Goal: Information Seeking & Learning: Learn about a topic

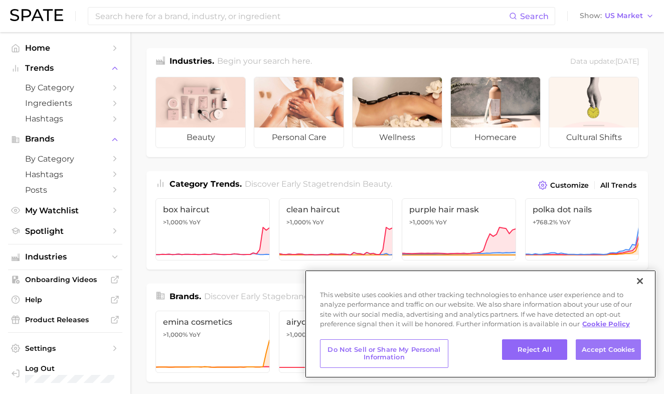
click at [583, 356] on button "Accept Cookies" at bounding box center [608, 349] width 65 height 21
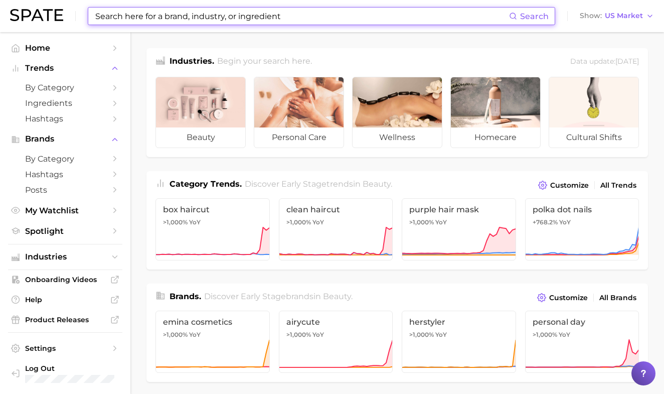
click at [211, 16] on input at bounding box center [301, 16] width 415 height 17
click at [81, 87] on span "by Category" at bounding box center [65, 88] width 80 height 10
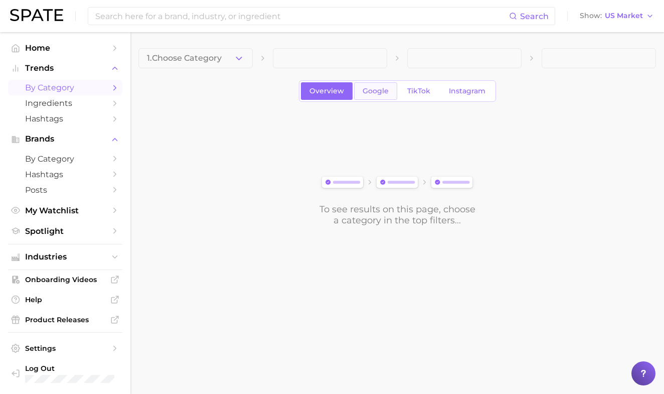
click at [379, 92] on span "Google" at bounding box center [376, 91] width 26 height 9
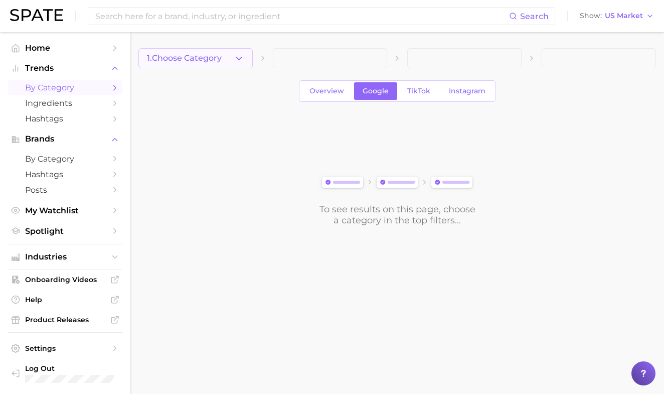
click at [234, 62] on icon "button" at bounding box center [239, 58] width 11 height 11
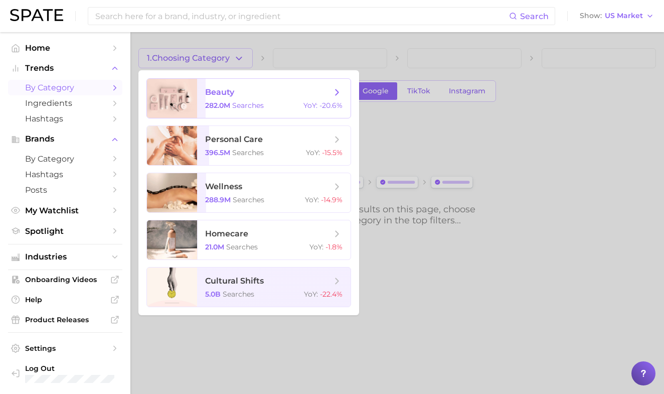
click at [228, 94] on span "beauty" at bounding box center [219, 92] width 29 height 10
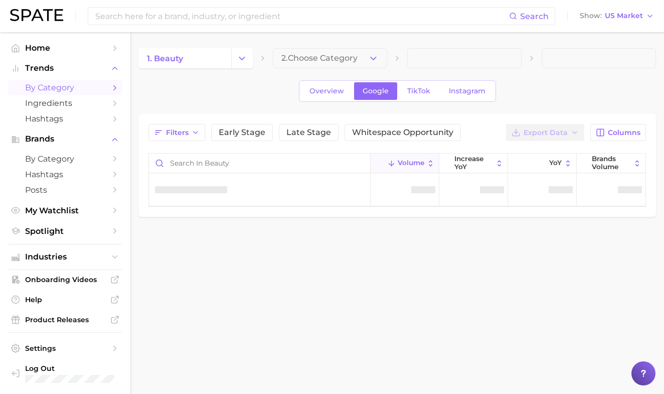
drag, startPoint x: 319, startPoint y: 60, endPoint x: 323, endPoint y: 58, distance: 5.2
click at [319, 60] on span "2. Choose Category" at bounding box center [319, 58] width 76 height 9
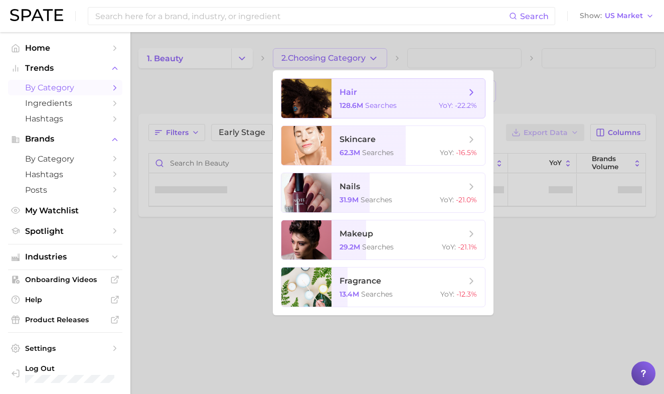
click at [341, 86] on span "hair 128.6m searches YoY : -22.2%" at bounding box center [408, 98] width 153 height 39
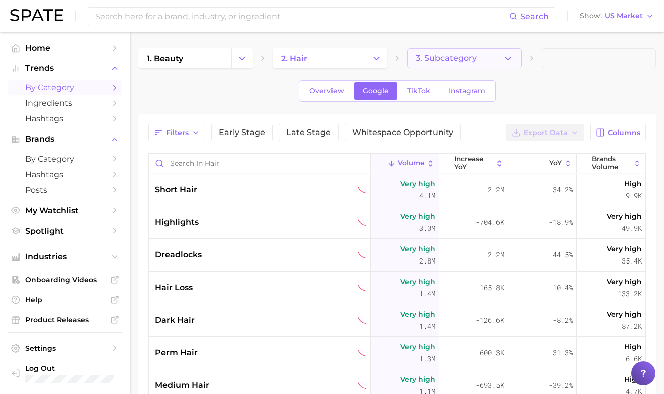
click at [455, 54] on span "3. Subcategory" at bounding box center [446, 58] width 61 height 9
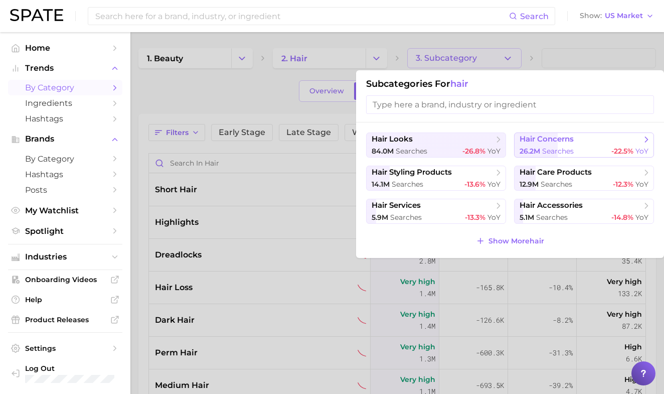
click at [530, 147] on button "hair concerns 26.2m searches -22.5% YoY" at bounding box center [584, 144] width 140 height 25
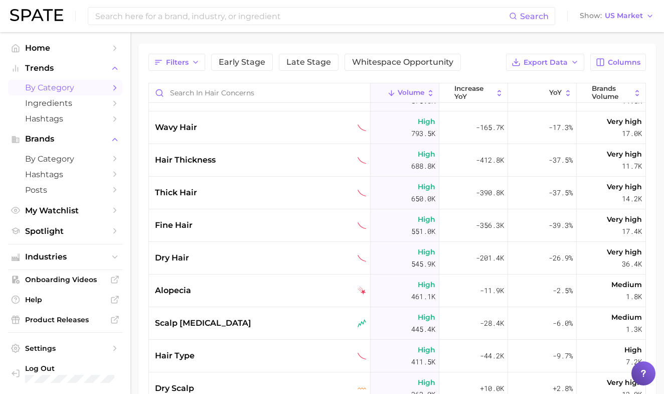
scroll to position [291, 0]
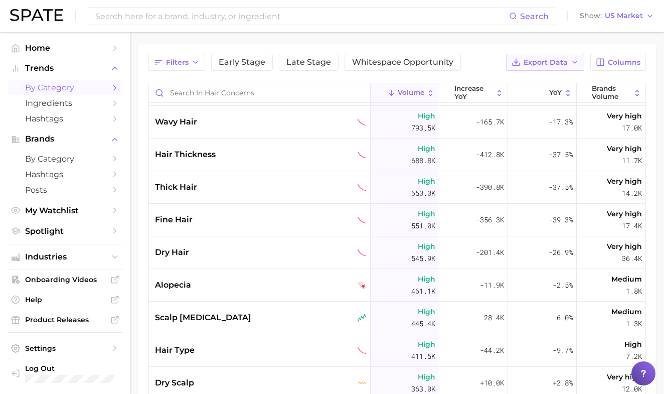
click at [543, 66] on span "Export Data" at bounding box center [546, 62] width 44 height 9
click at [497, 57] on div "Filters Early Stage Late Stage Whitespace Opportunity Export Data Card Data CSV…" at bounding box center [397, 62] width 498 height 17
click at [253, 251] on div "dry hair" at bounding box center [261, 252] width 212 height 12
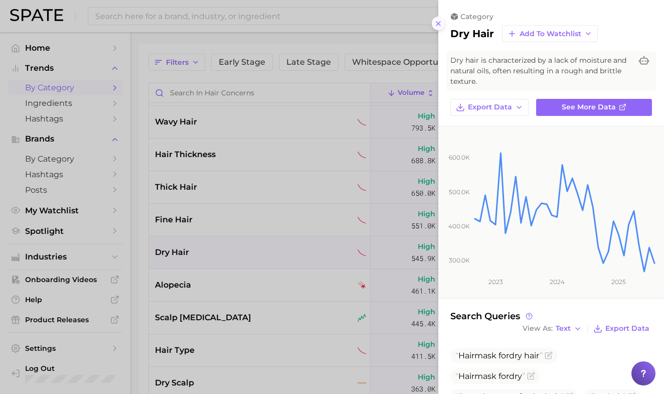
click at [441, 20] on icon at bounding box center [438, 24] width 8 height 8
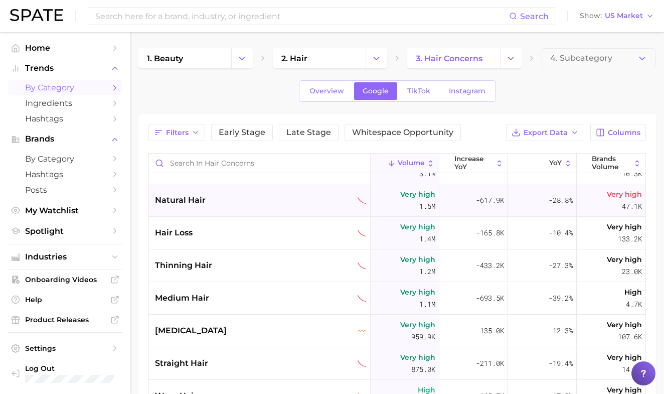
scroll to position [95, 0]
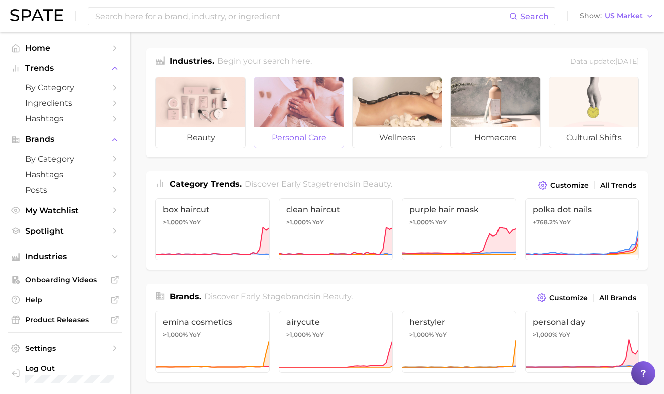
click at [286, 132] on span "personal care" at bounding box center [298, 137] width 89 height 20
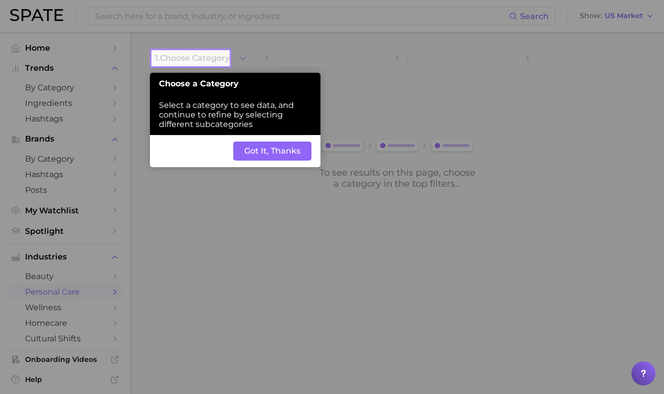
click at [304, 141] on button "Got It, Thanks" at bounding box center [272, 150] width 78 height 19
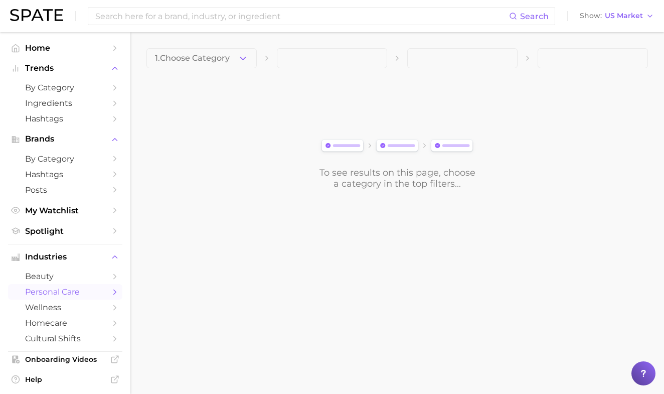
click at [335, 65] on span at bounding box center [332, 58] width 110 height 20
click at [239, 61] on icon "button" at bounding box center [243, 58] width 11 height 11
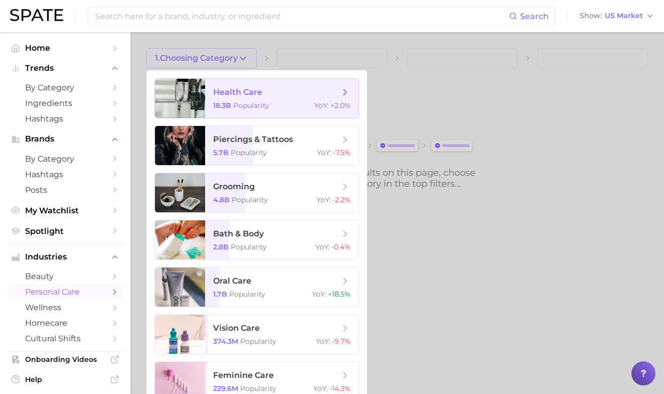
click at [230, 100] on span "health care 18.3b Popularity YoY : +2.0%" at bounding box center [281, 98] width 153 height 39
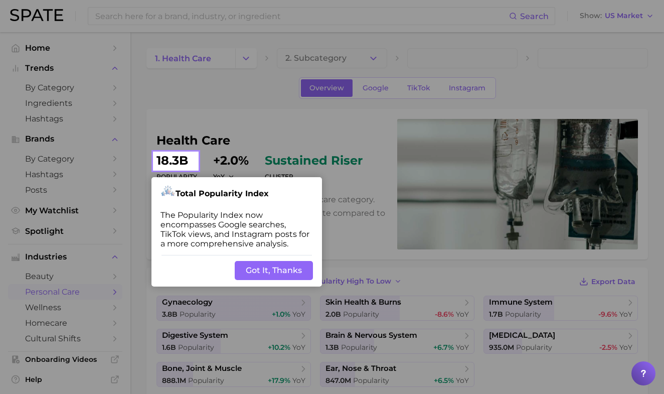
click at [260, 261] on button "Got It, Thanks" at bounding box center [274, 270] width 78 height 19
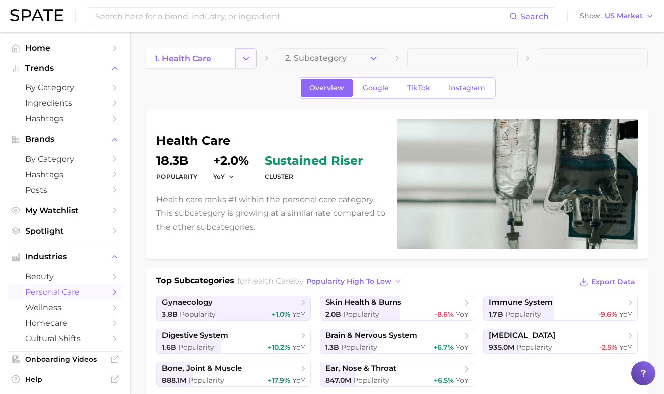
click at [243, 58] on icon "Change Category" at bounding box center [246, 58] width 11 height 11
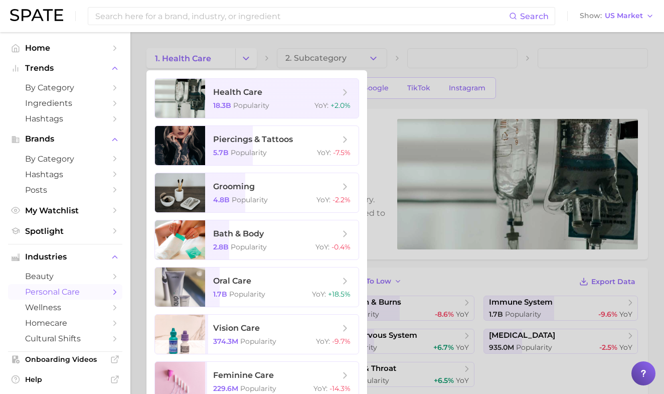
click at [199, 65] on div at bounding box center [332, 197] width 664 height 394
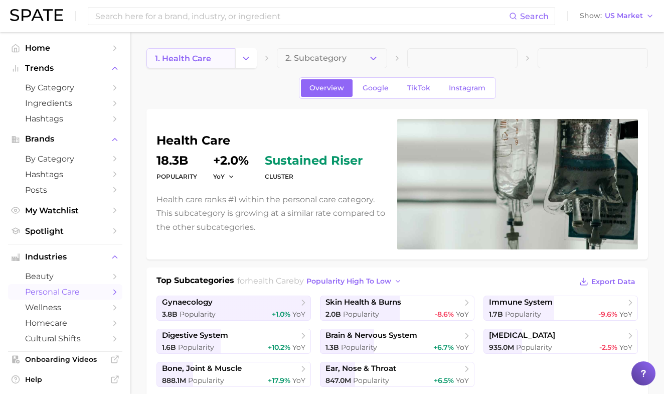
click at [199, 62] on span "1. health care" at bounding box center [183, 59] width 56 height 10
click at [99, 81] on link "by Category" at bounding box center [65, 88] width 114 height 16
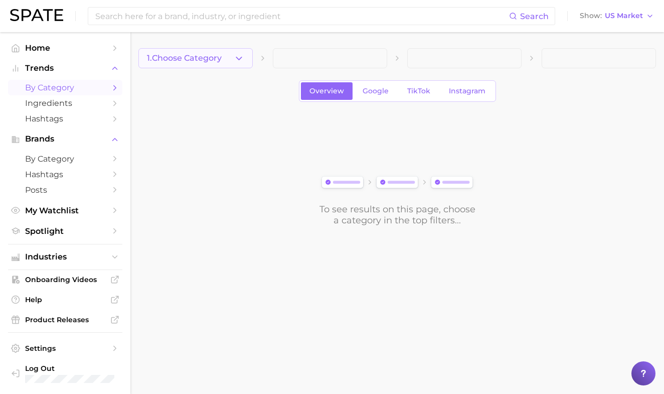
click at [236, 51] on button "1. Choose Category" at bounding box center [195, 58] width 114 height 20
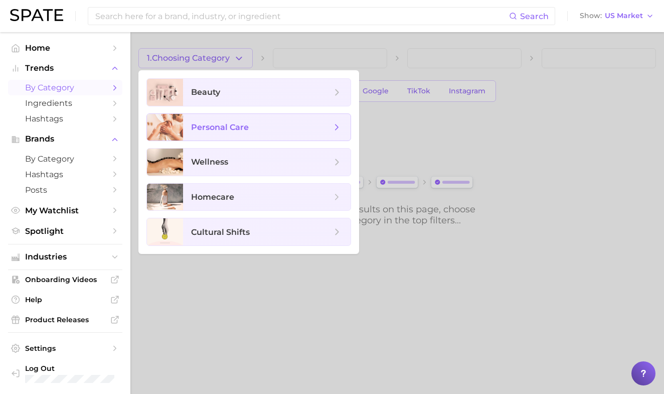
click at [228, 120] on span "personal care" at bounding box center [267, 127] width 168 height 27
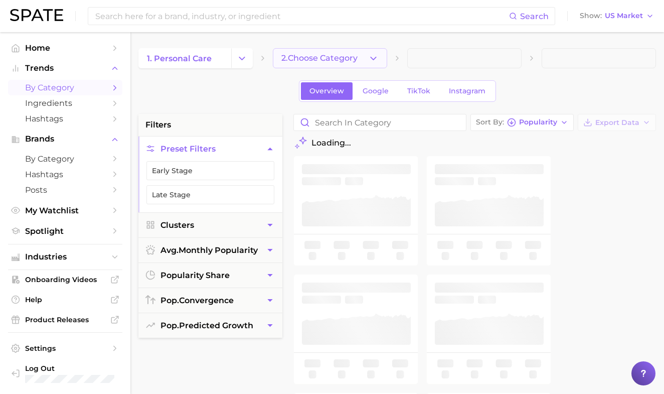
click at [347, 52] on button "2. Choose Category" at bounding box center [330, 58] width 114 height 20
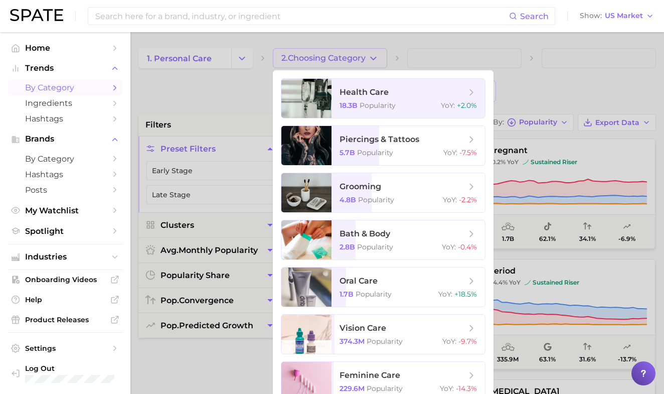
click at [290, 50] on div at bounding box center [332, 197] width 664 height 394
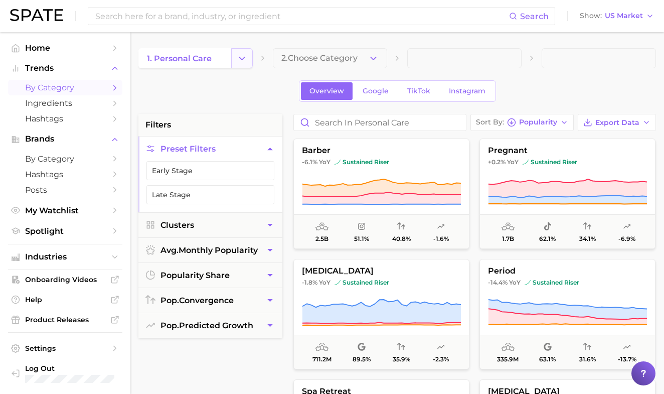
click at [242, 55] on icon "Change Category" at bounding box center [242, 58] width 11 height 11
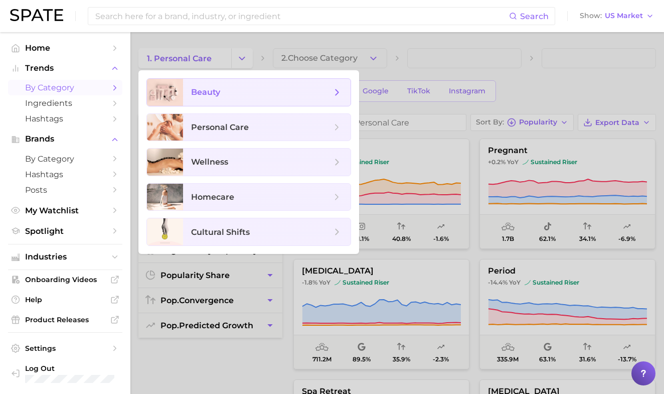
click at [237, 95] on span "beauty" at bounding box center [261, 92] width 140 height 11
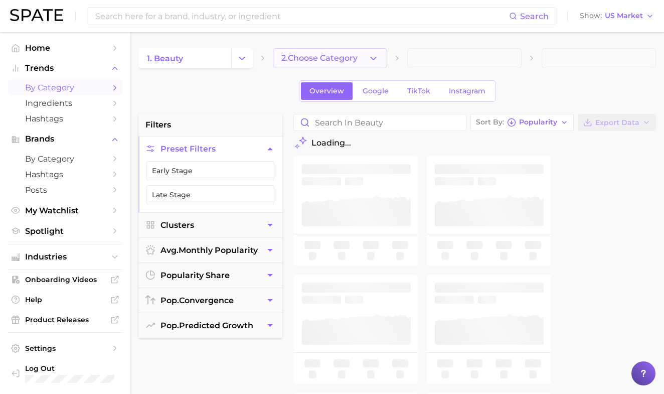
click at [374, 63] on icon "button" at bounding box center [373, 58] width 11 height 11
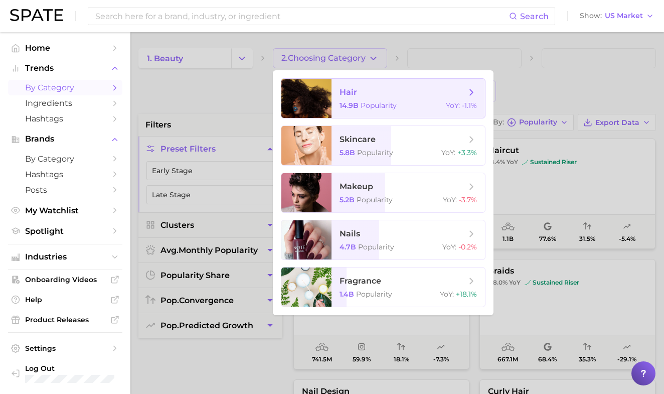
click at [372, 103] on span "Popularity" at bounding box center [379, 105] width 36 height 9
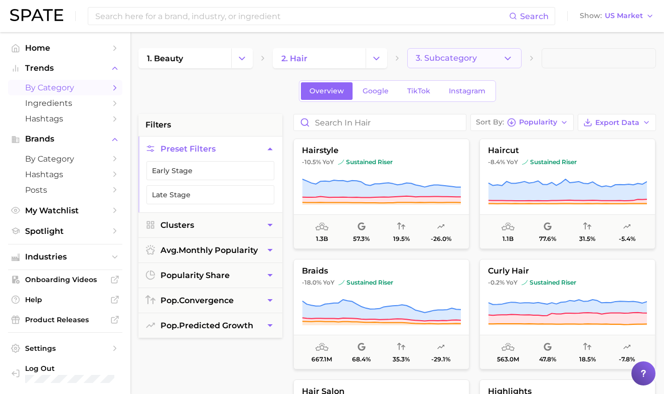
click at [498, 57] on button "3. Subcategory" at bounding box center [464, 58] width 114 height 20
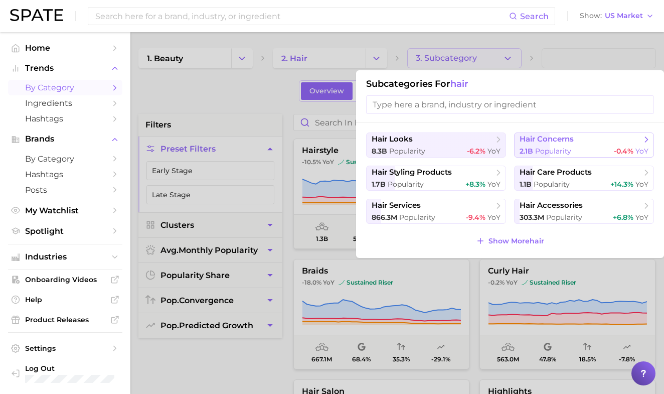
click at [614, 151] on span "-0.4%" at bounding box center [624, 150] width 20 height 9
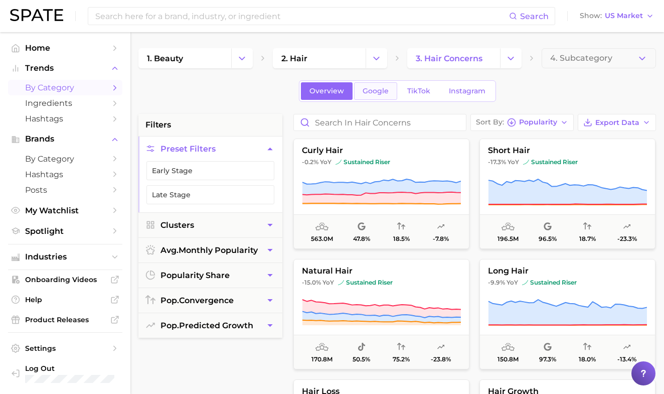
click at [367, 93] on span "Google" at bounding box center [376, 91] width 26 height 9
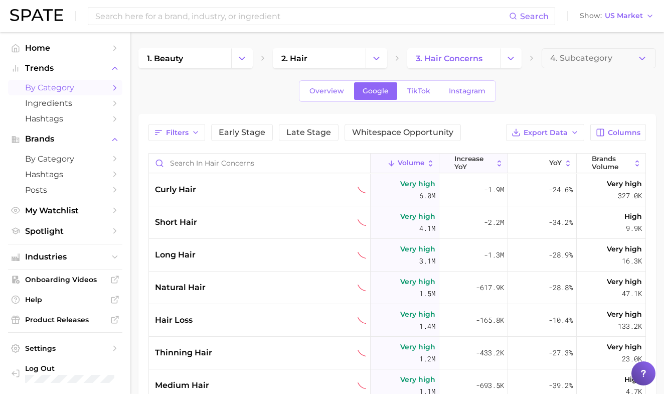
click at [498, 164] on icon at bounding box center [499, 163] width 9 height 9
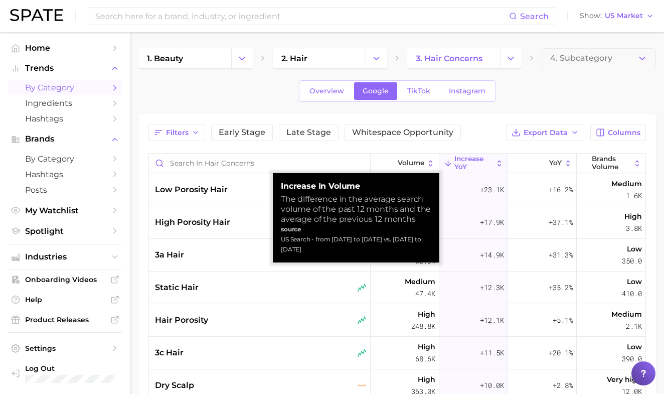
click at [497, 164] on icon at bounding box center [499, 163] width 9 height 9
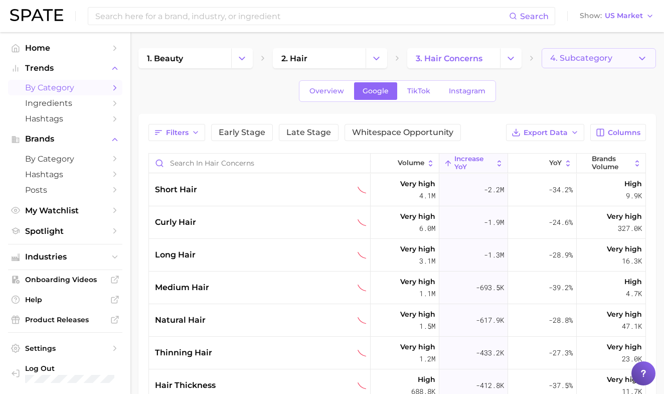
click at [550, 57] on button "4. Subcategory" at bounding box center [599, 58] width 114 height 20
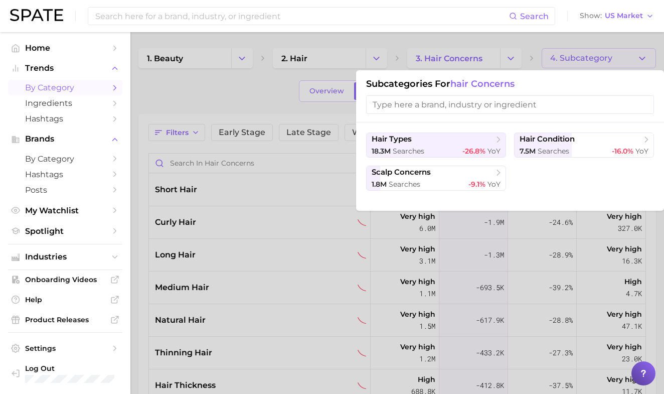
click at [332, 157] on div at bounding box center [332, 197] width 664 height 394
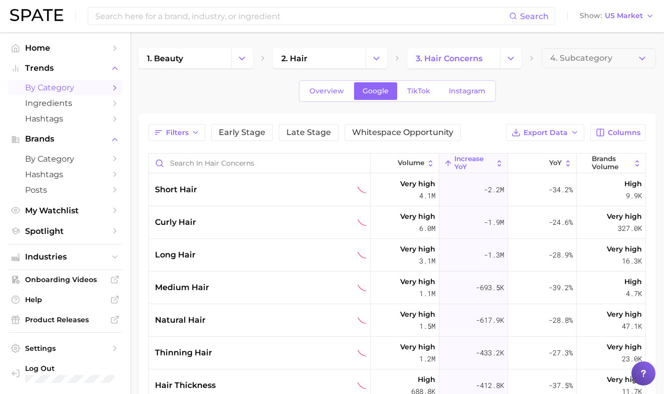
click at [335, 141] on div "Filters Early Stage Late Stage Whitespace Opportunity Export Data Columns Volum…" at bounding box center [397, 335] width 498 height 423
click at [521, 112] on div "1. beauty 2. hair 3. hair concerns 4. Subcategory Overview Google TikTok Instag…" at bounding box center [397, 302] width 518 height 509
click at [443, 165] on button "increase YoY" at bounding box center [473, 163] width 69 height 20
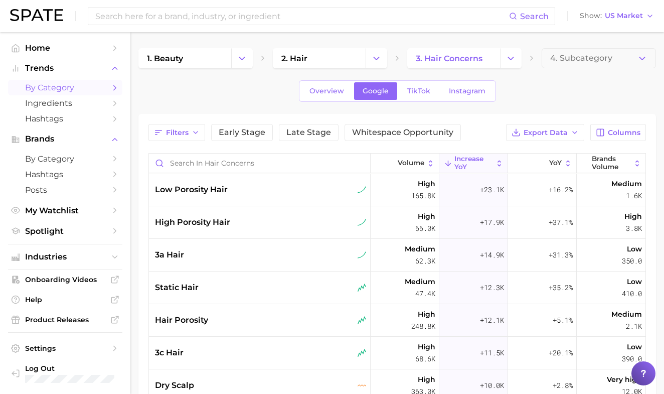
click at [446, 165] on icon at bounding box center [448, 163] width 9 height 9
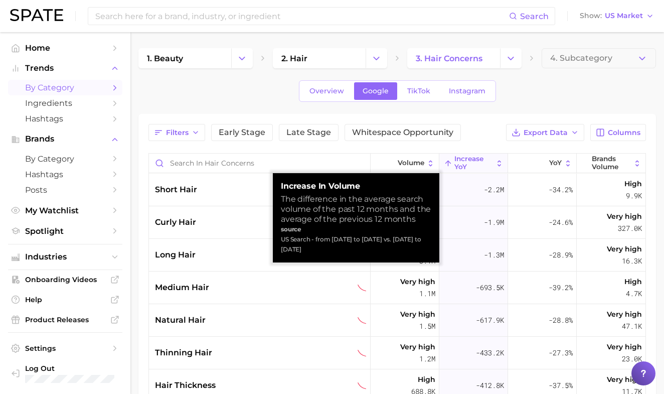
click at [485, 159] on span "increase YoY" at bounding box center [473, 163] width 39 height 16
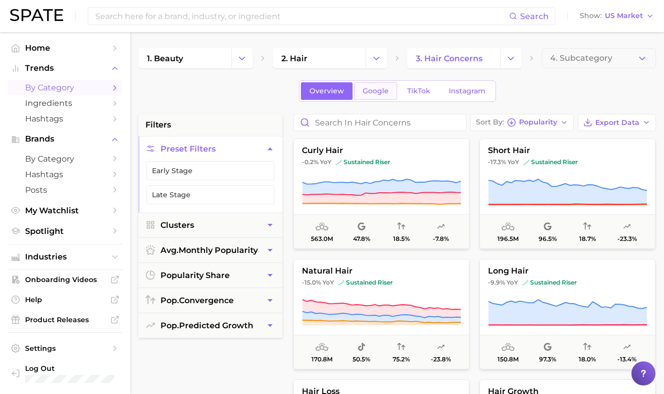
click at [381, 91] on span "Google" at bounding box center [376, 91] width 26 height 9
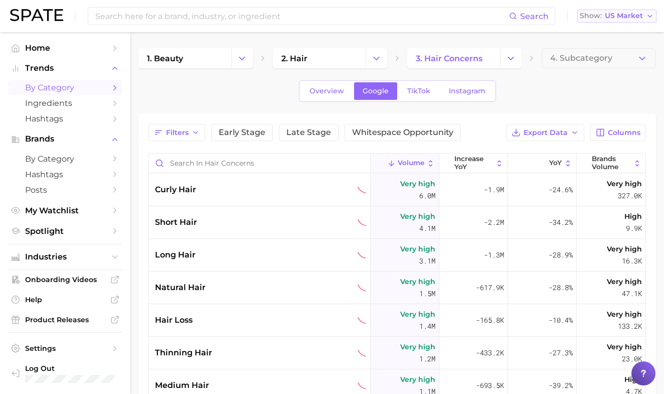
click at [628, 22] on button "Show US Market" at bounding box center [616, 16] width 79 height 13
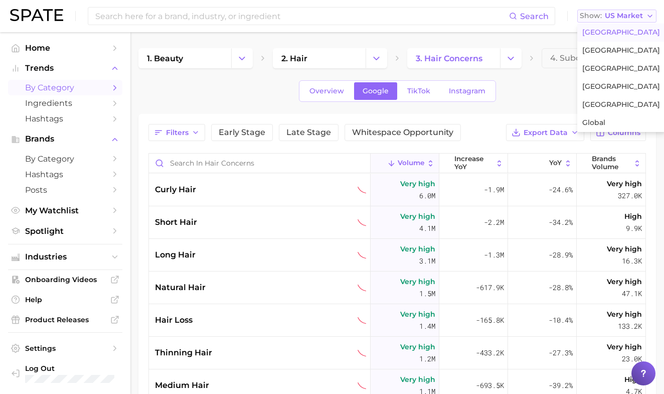
click at [623, 19] on span "US Market" at bounding box center [624, 16] width 38 height 6
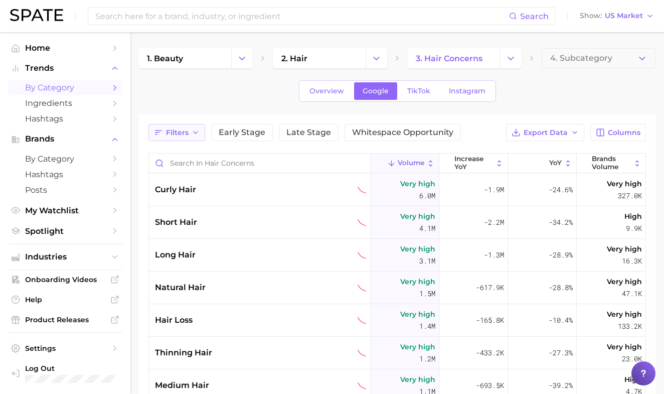
click at [181, 138] on button "Filters" at bounding box center [176, 132] width 57 height 17
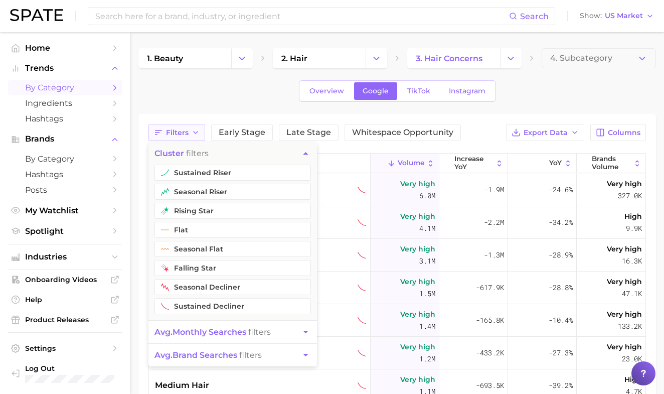
click at [181, 137] on button "Filters" at bounding box center [176, 132] width 57 height 17
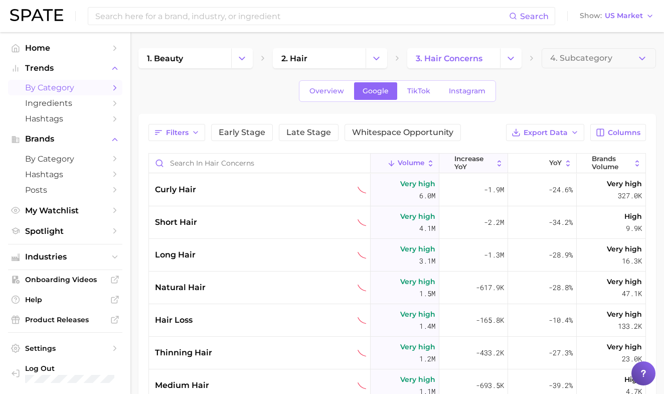
click at [466, 168] on span "increase YoY" at bounding box center [473, 163] width 39 height 16
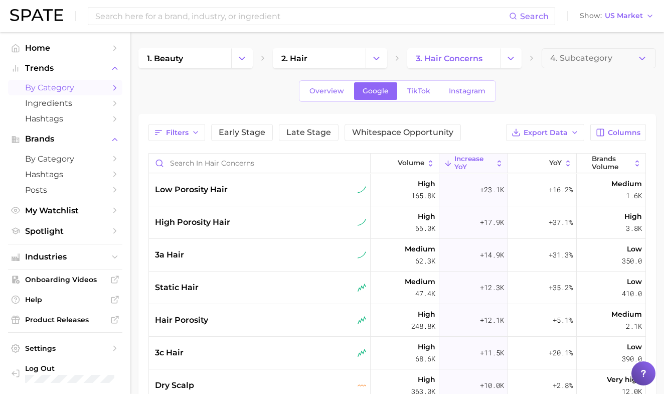
click at [462, 166] on span "increase YoY" at bounding box center [473, 163] width 39 height 16
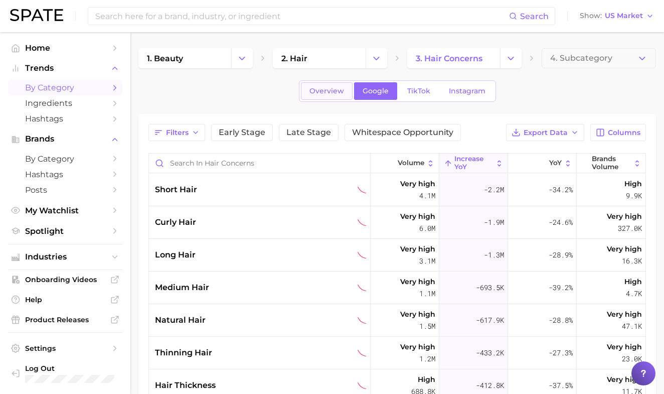
click at [336, 91] on span "Overview" at bounding box center [326, 91] width 35 height 9
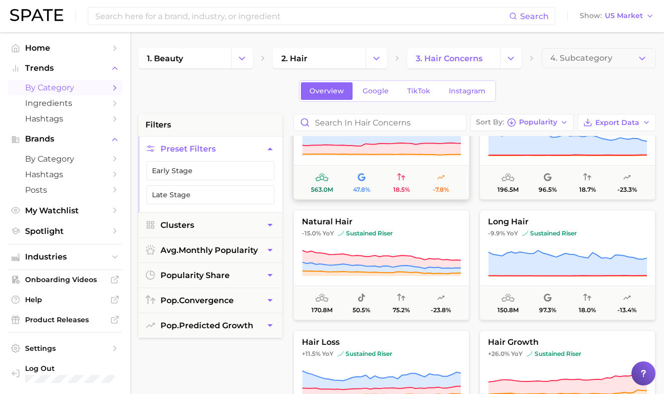
scroll to position [50, 0]
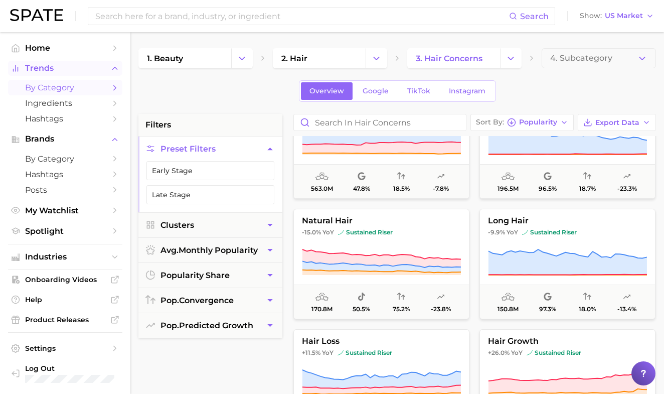
click at [61, 66] on span "Trends" at bounding box center [65, 68] width 80 height 9
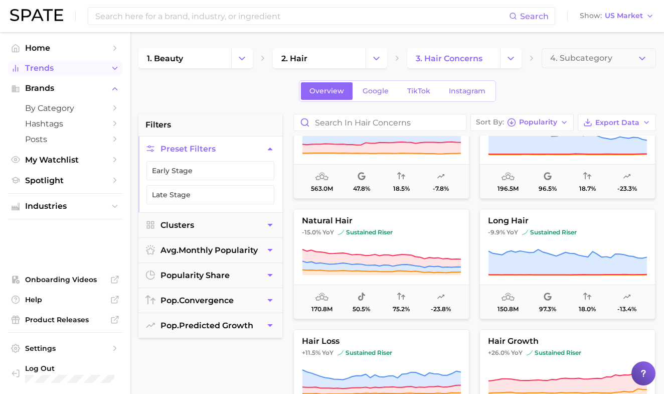
click at [61, 66] on span "Trends" at bounding box center [65, 68] width 80 height 9
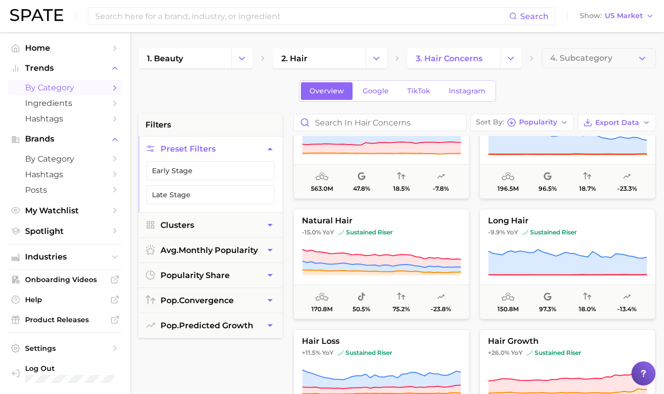
click at [61, 40] on nav "Home Trends by Category Ingredients Hashtags Brands by Category Hashtags Posts …" at bounding box center [65, 213] width 130 height 362
click at [62, 42] on link "Home" at bounding box center [65, 48] width 114 height 16
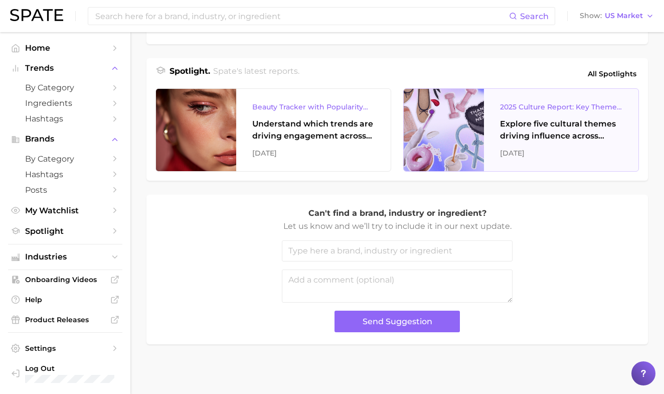
scroll to position [405, 0]
